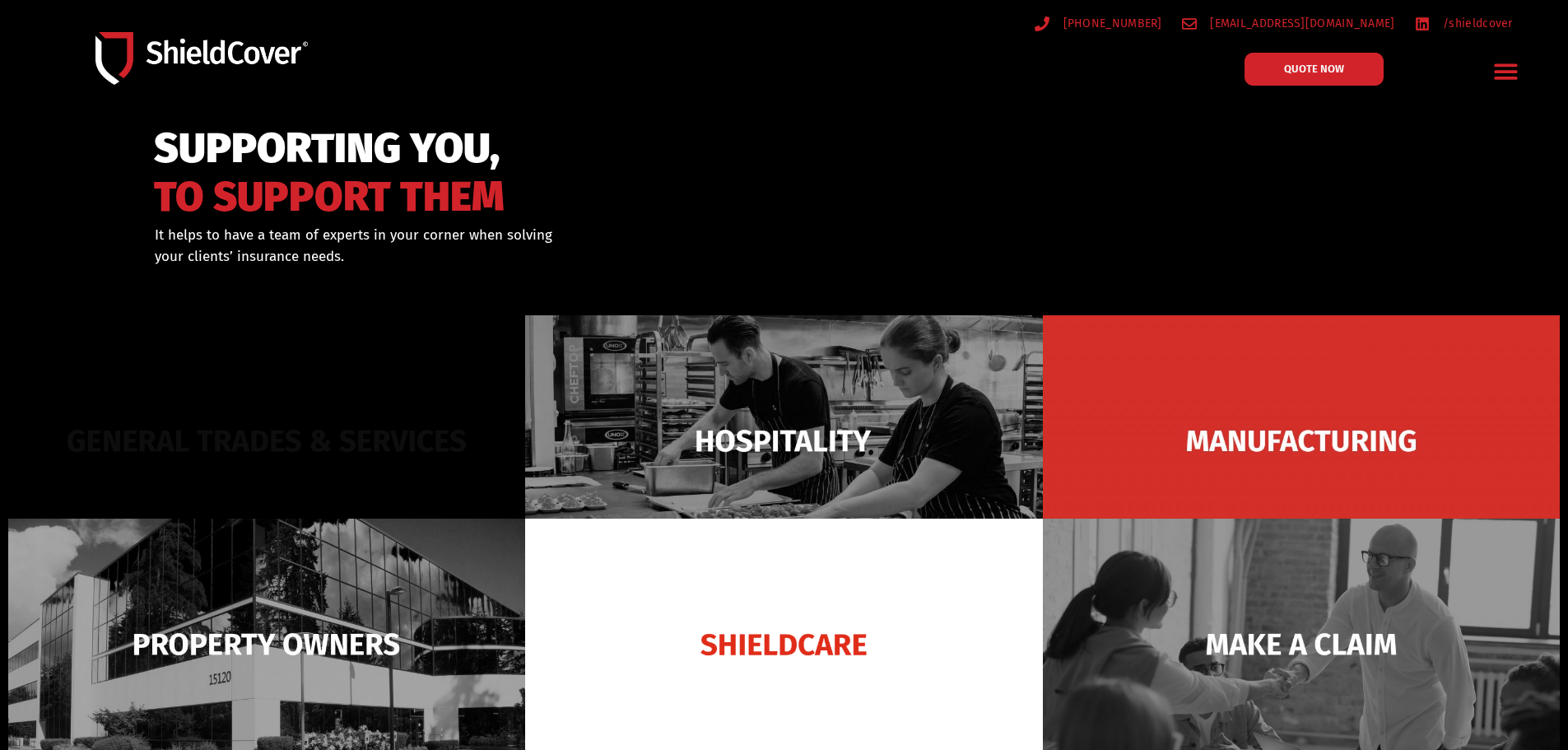
scroll to position [247, 0]
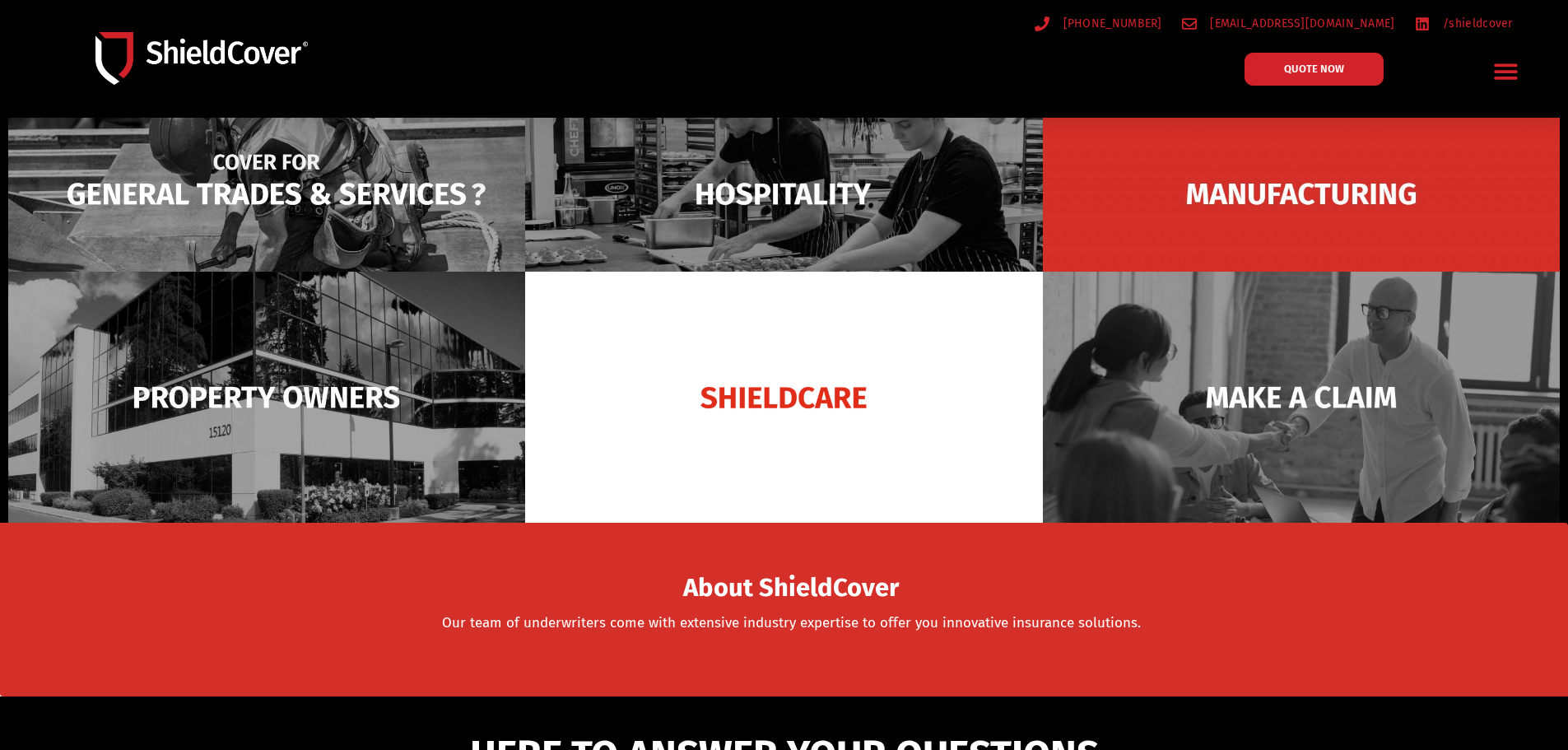
click at [331, 205] on img at bounding box center [266, 193] width 517 height 251
click at [321, 192] on img at bounding box center [266, 193] width 517 height 251
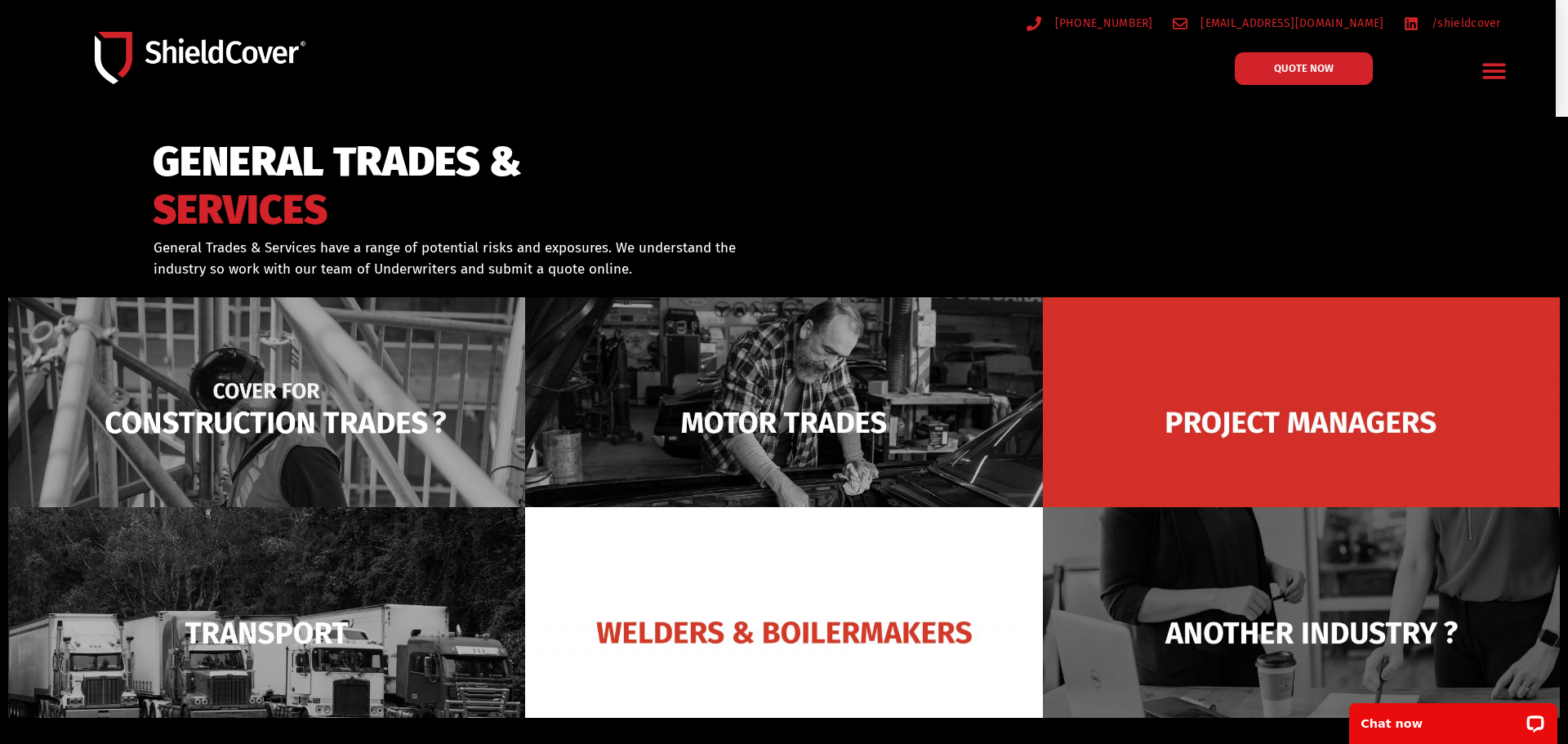
click at [282, 391] on img at bounding box center [266, 422] width 517 height 251
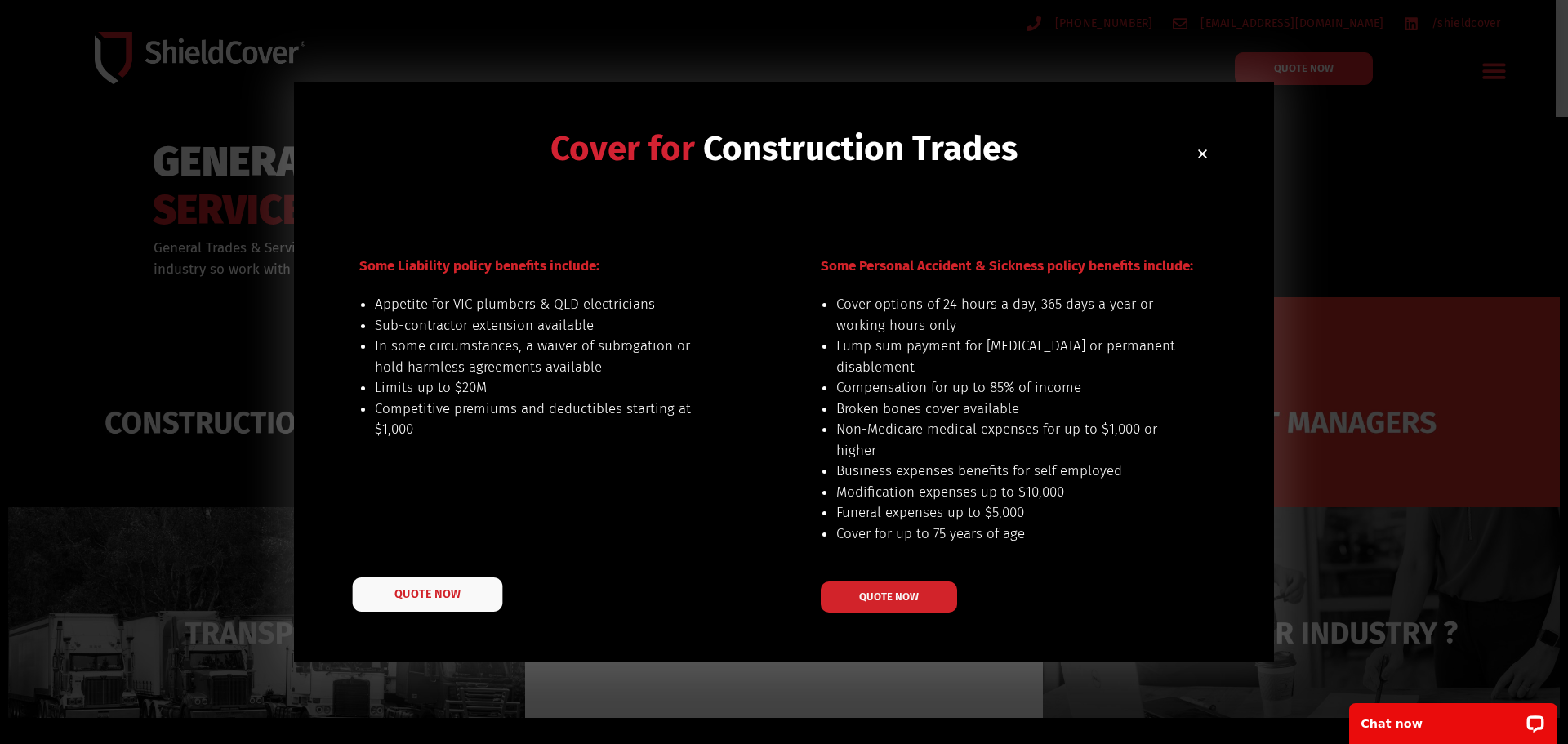
click at [432, 604] on link "QUOTE NOW" at bounding box center [427, 594] width 151 height 34
